Goal: Task Accomplishment & Management: Complete application form

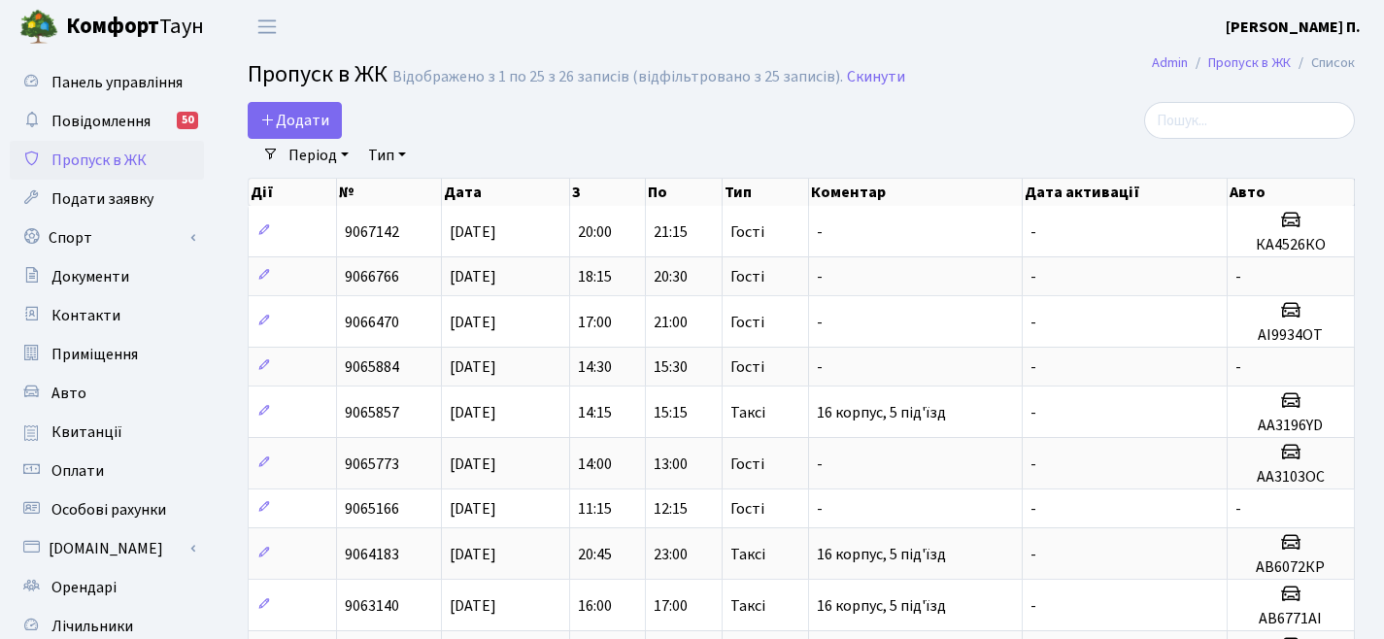
select select "25"
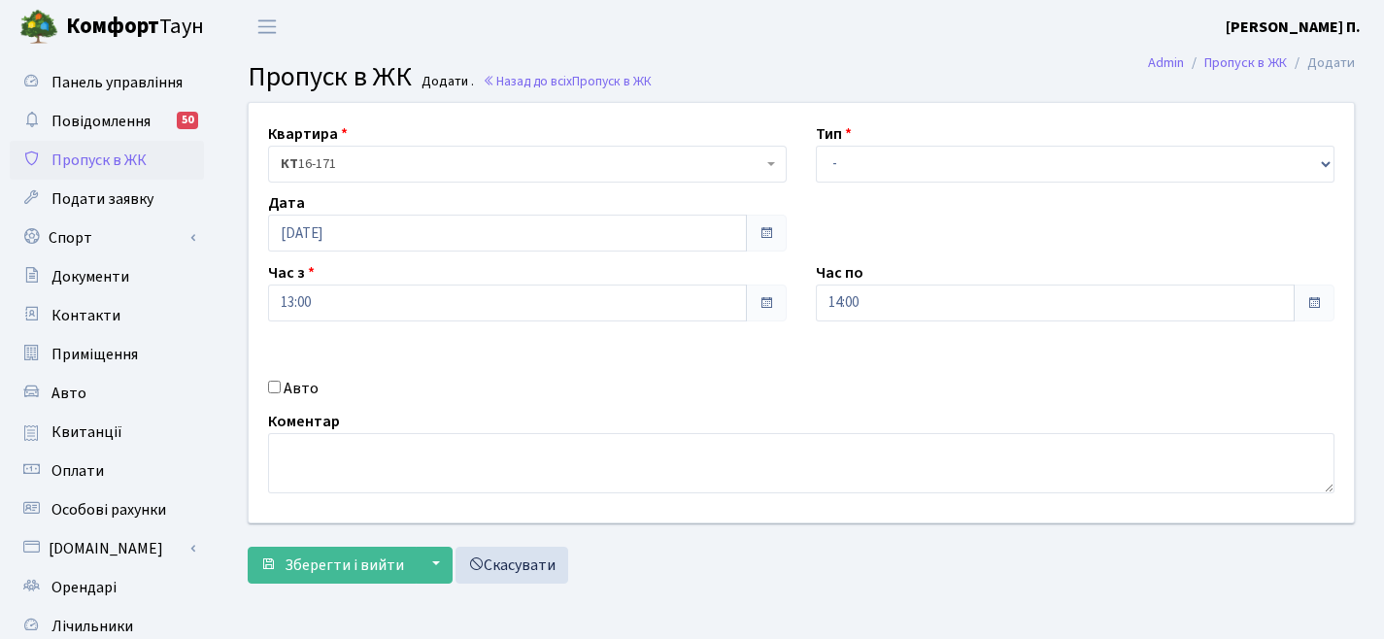
click at [292, 384] on label "Авто" at bounding box center [301, 388] width 35 height 23
click at [281, 384] on input "Авто" at bounding box center [274, 387] width 13 height 13
checkbox input "true"
type input "КА5220РО"
click at [868, 153] on select "- Доставка Таксі Гості Сервіс" at bounding box center [1075, 164] width 518 height 37
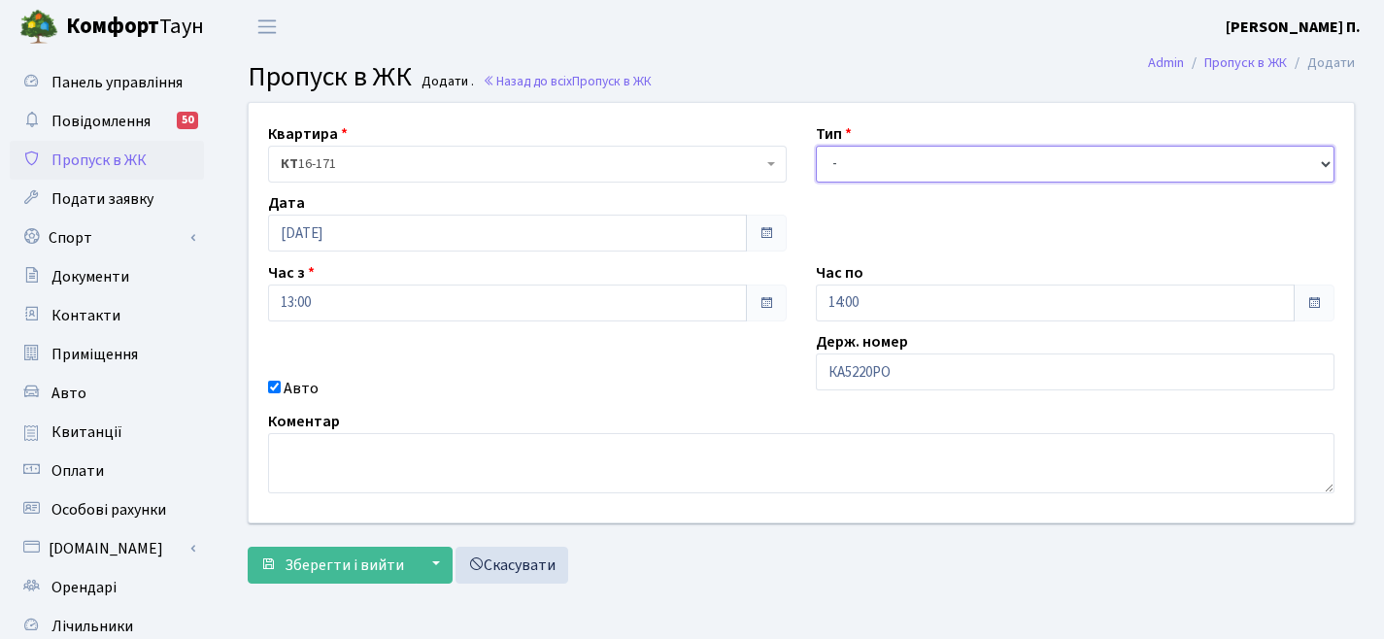
select select "3"
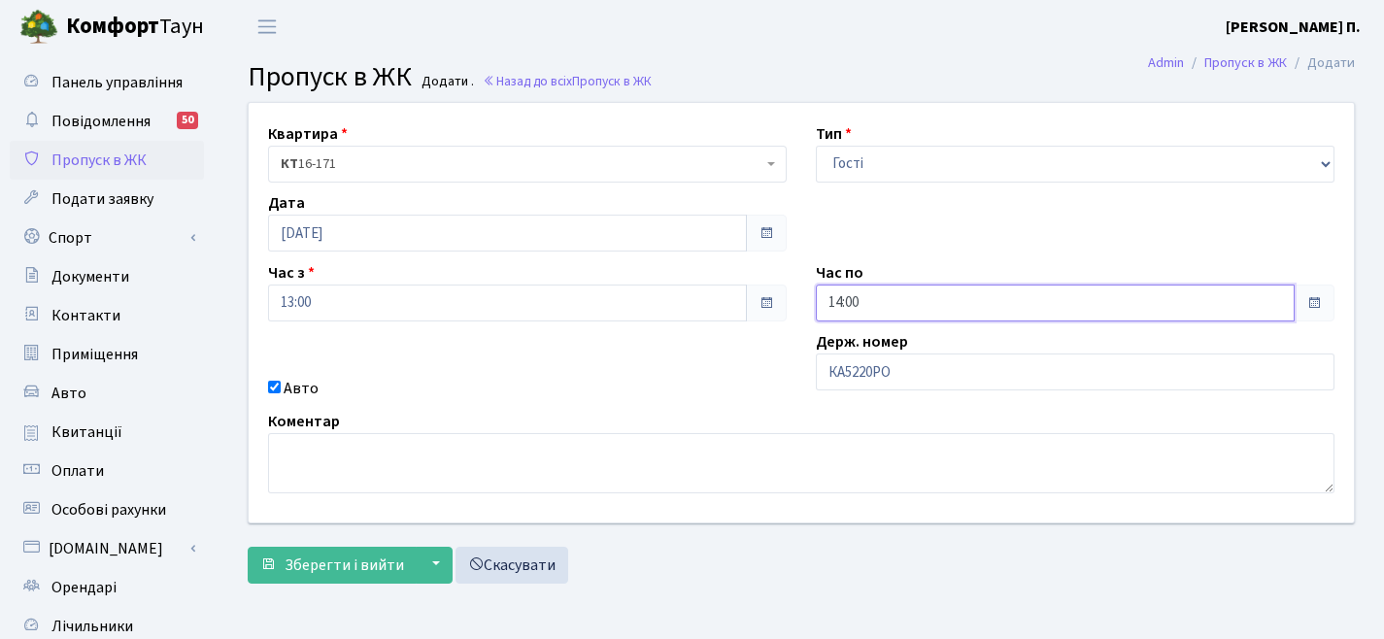
click at [898, 312] on input "14:00" at bounding box center [1055, 302] width 479 height 37
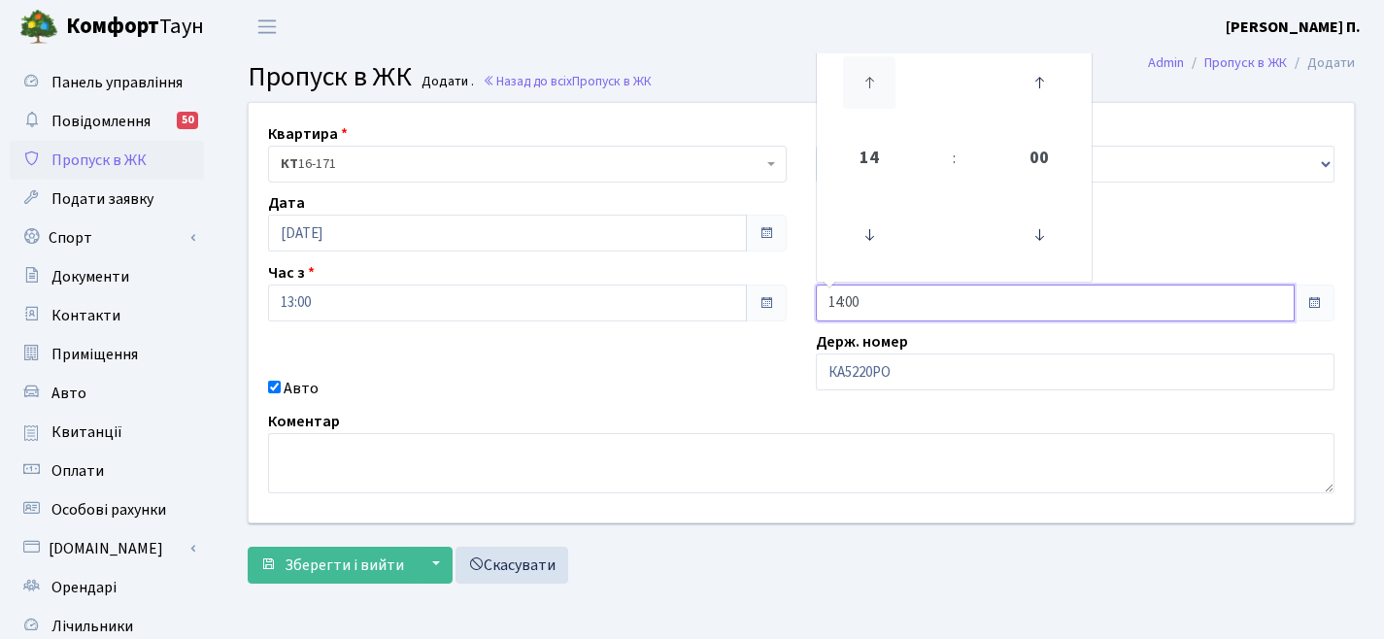
click at [869, 81] on icon at bounding box center [869, 82] width 52 height 52
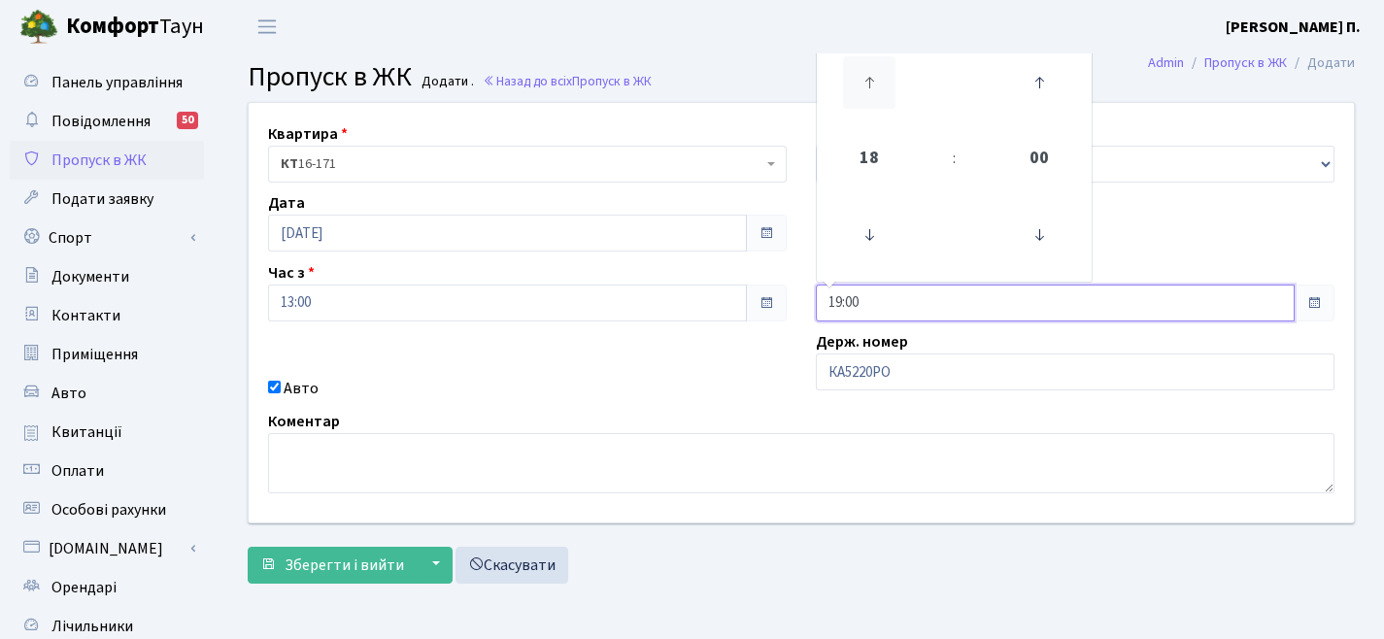
click at [869, 81] on icon at bounding box center [869, 82] width 52 height 52
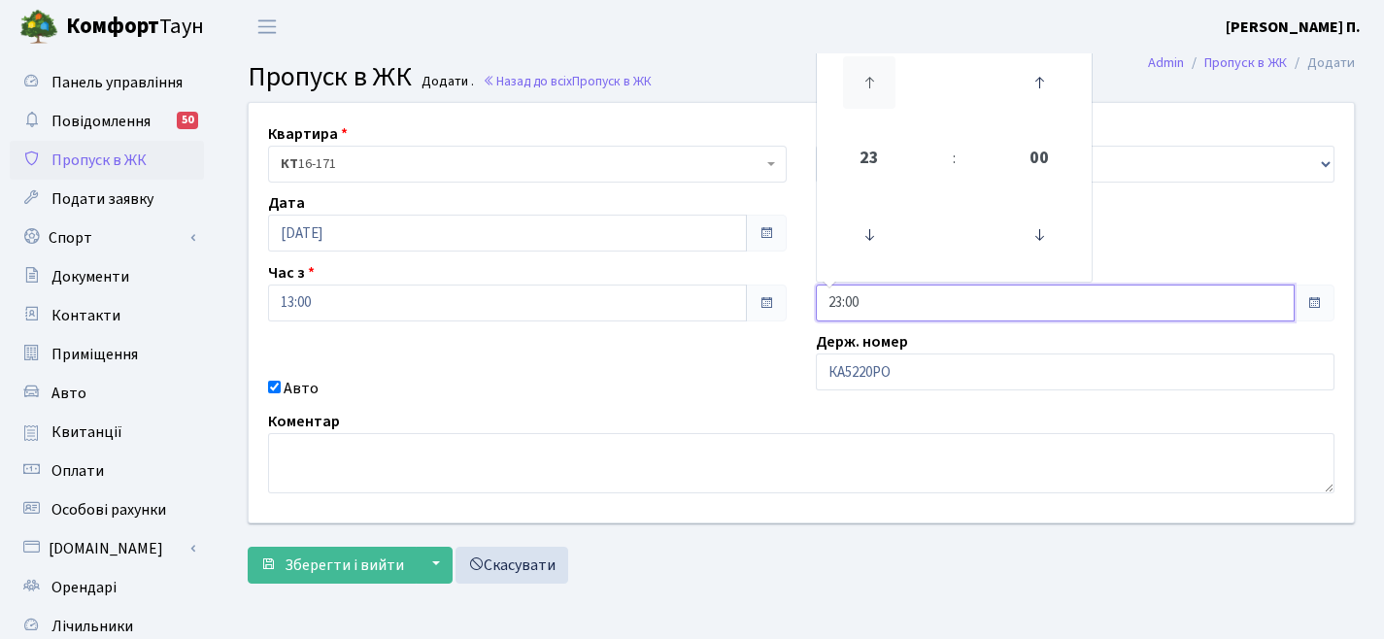
type input "00:00"
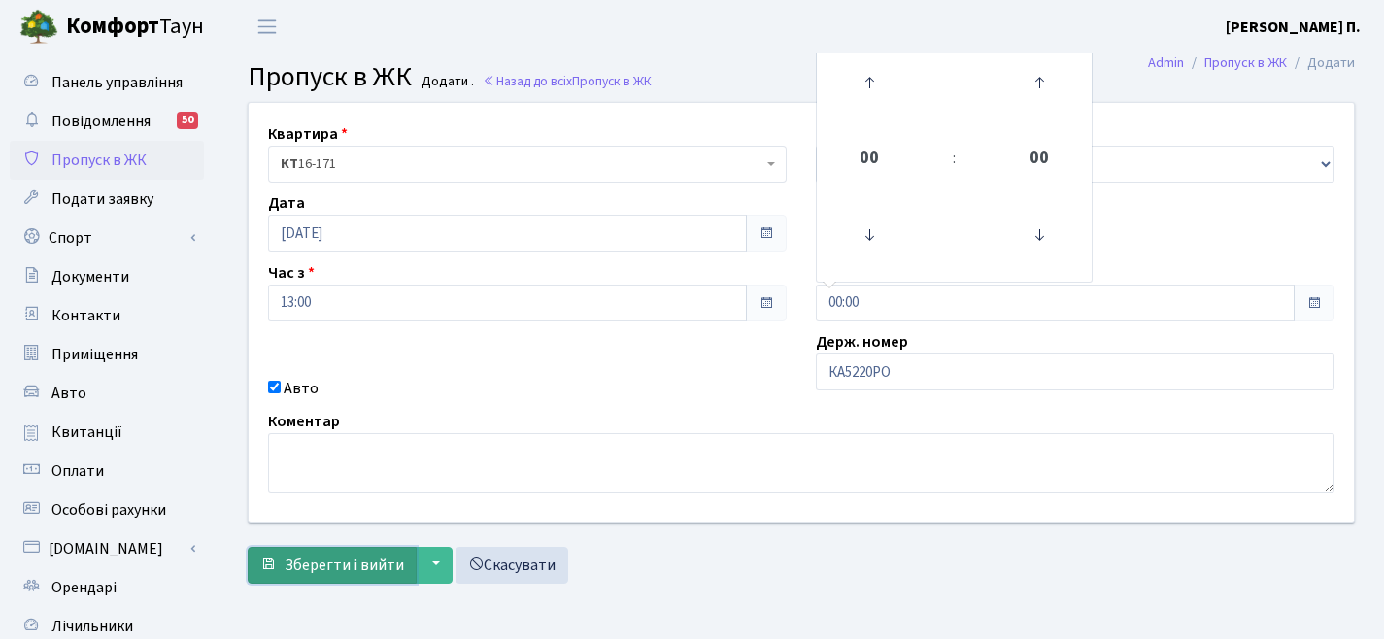
click at [386, 571] on span "Зберегти і вийти" at bounding box center [343, 564] width 119 height 21
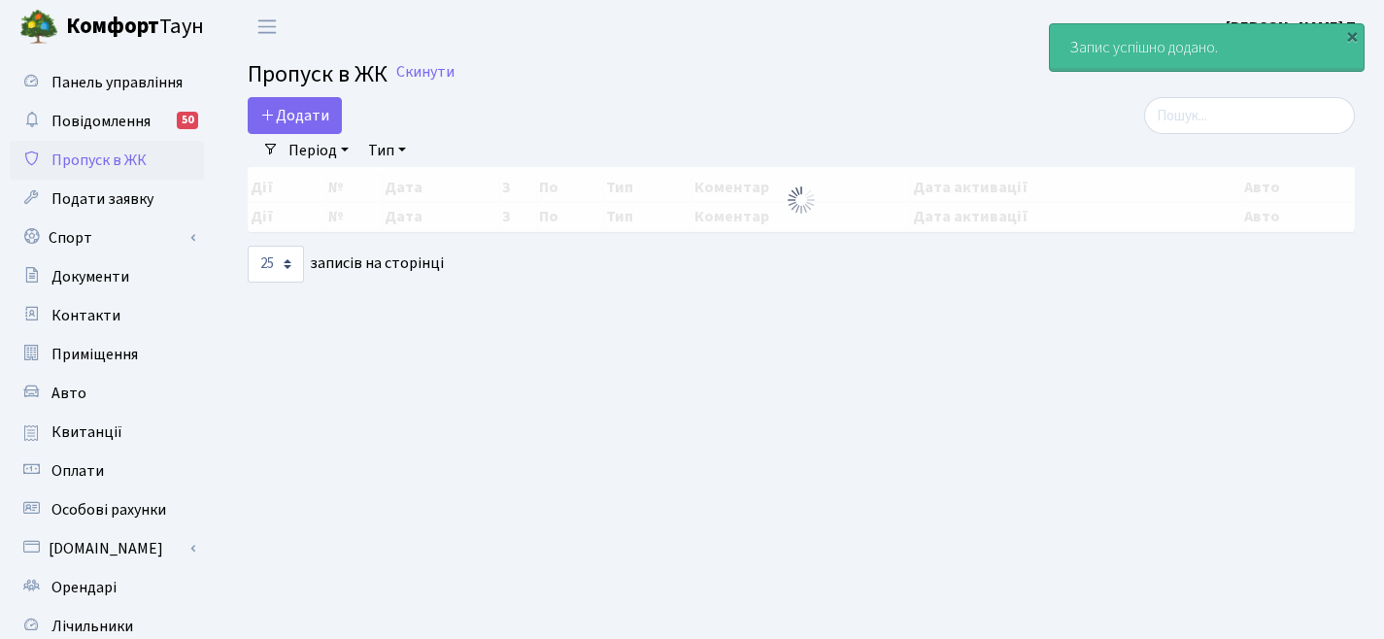
select select "25"
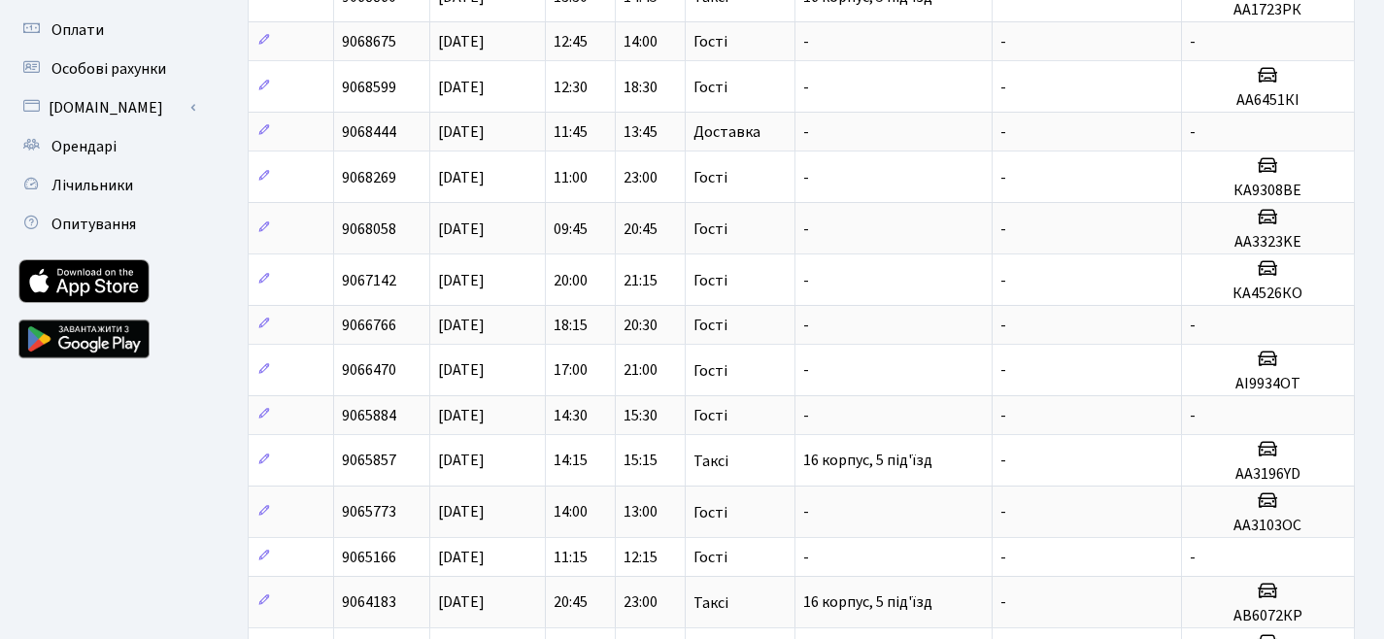
scroll to position [440, 0]
